Goal: Check status

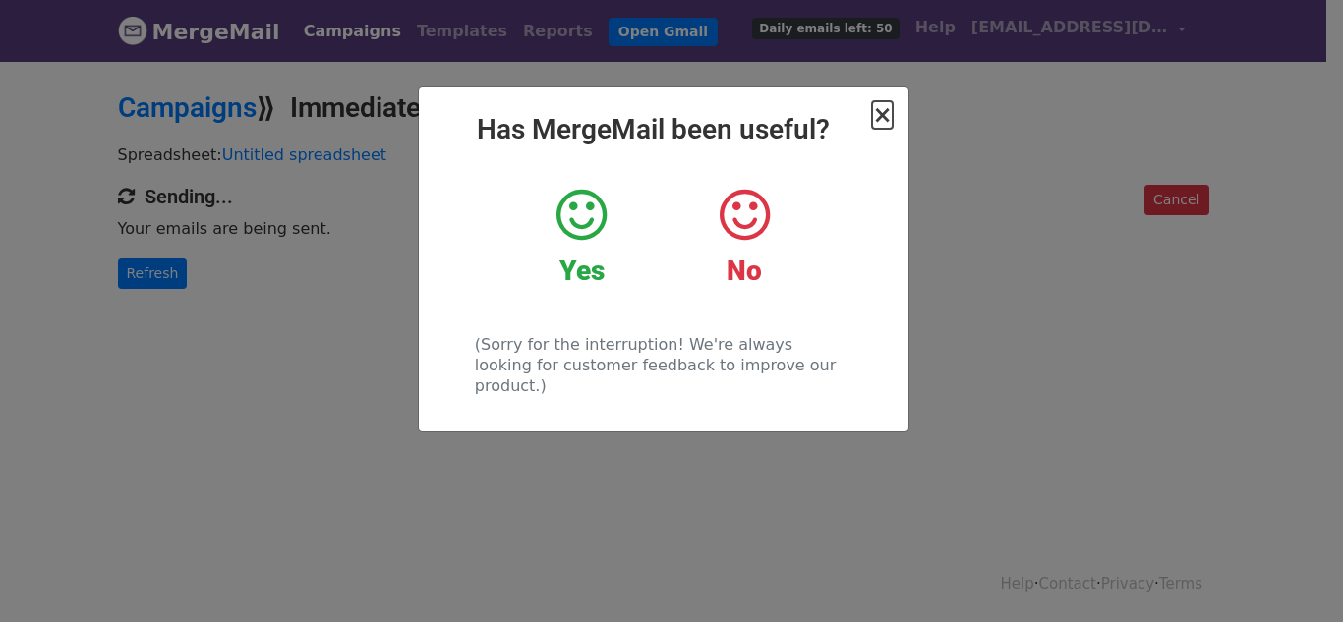
click at [877, 119] on span "×" at bounding box center [882, 115] width 20 height 28
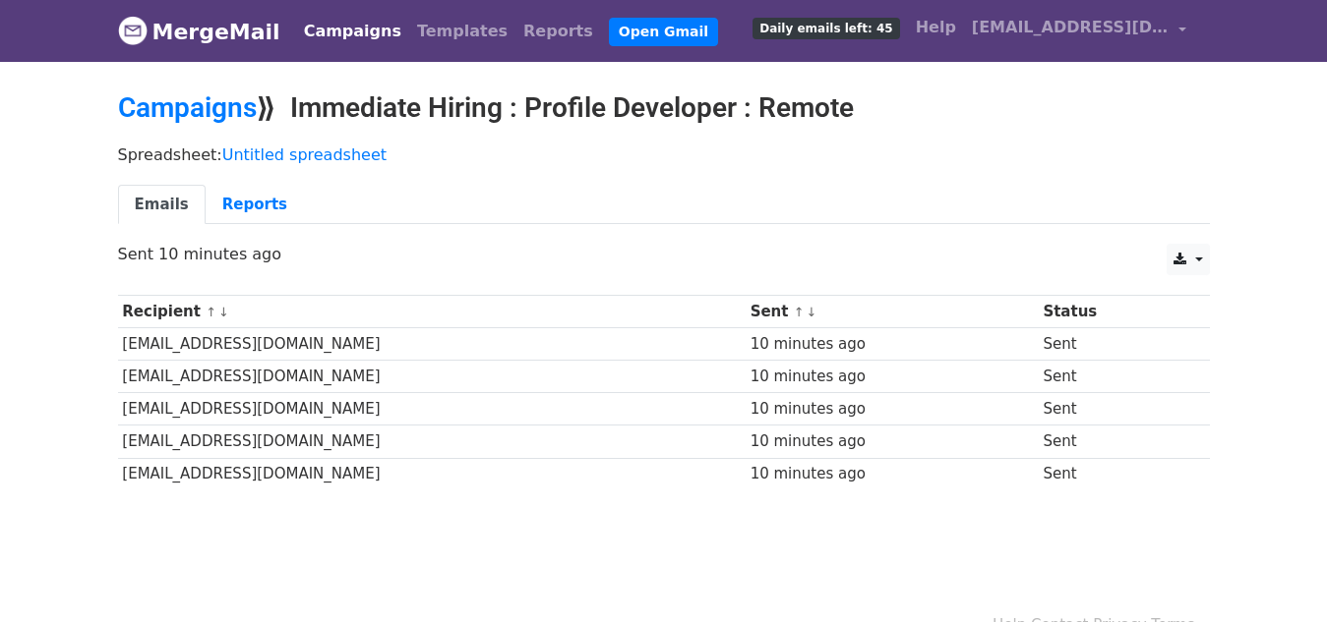
click at [799, 290] on div "Recipient ↑ ↓ Sent ↑ ↓ Status [EMAIL_ADDRESS][DOMAIN_NAME] 10 minutes ago Sent …" at bounding box center [663, 395] width 1121 height 221
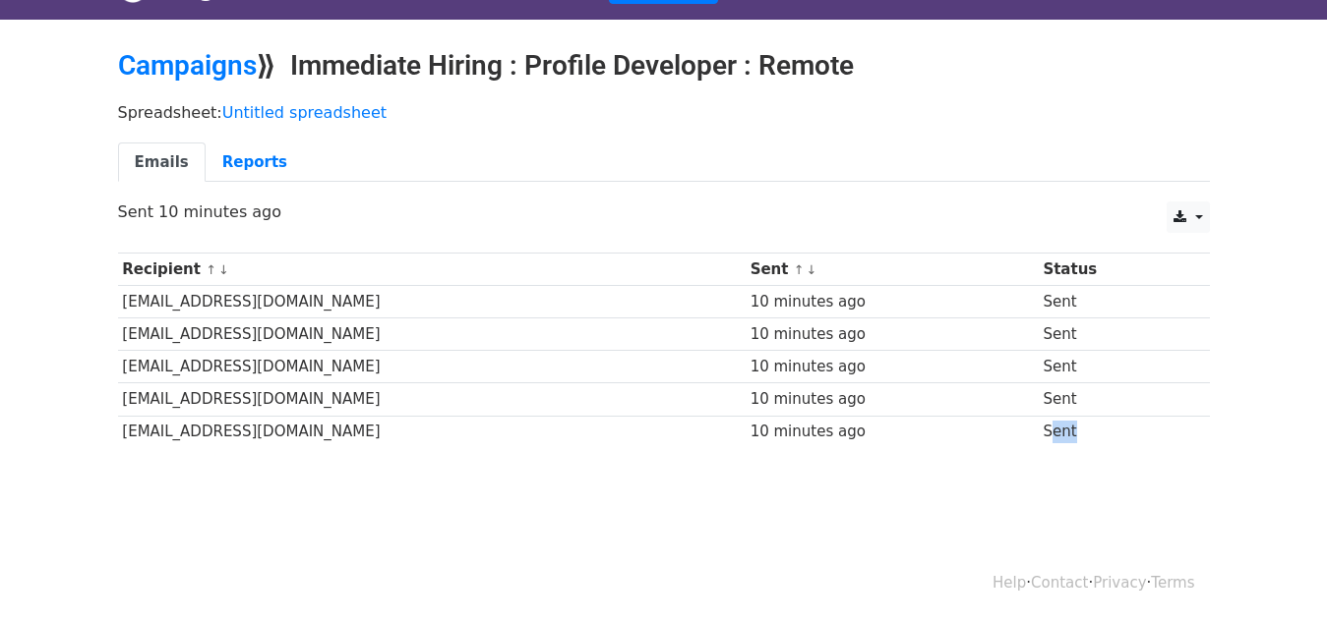
drag, startPoint x: 799, startPoint y: 290, endPoint x: 58, endPoint y: 310, distance: 741.7
click at [58, 310] on body "MergeMail Campaigns Templates Reports Open Gmail Daily emails left: 45 Help man…" at bounding box center [663, 250] width 1327 height 585
click at [691, 186] on div "Emails Reports" at bounding box center [663, 168] width 1121 height 50
